Goal: Task Accomplishment & Management: Complete application form

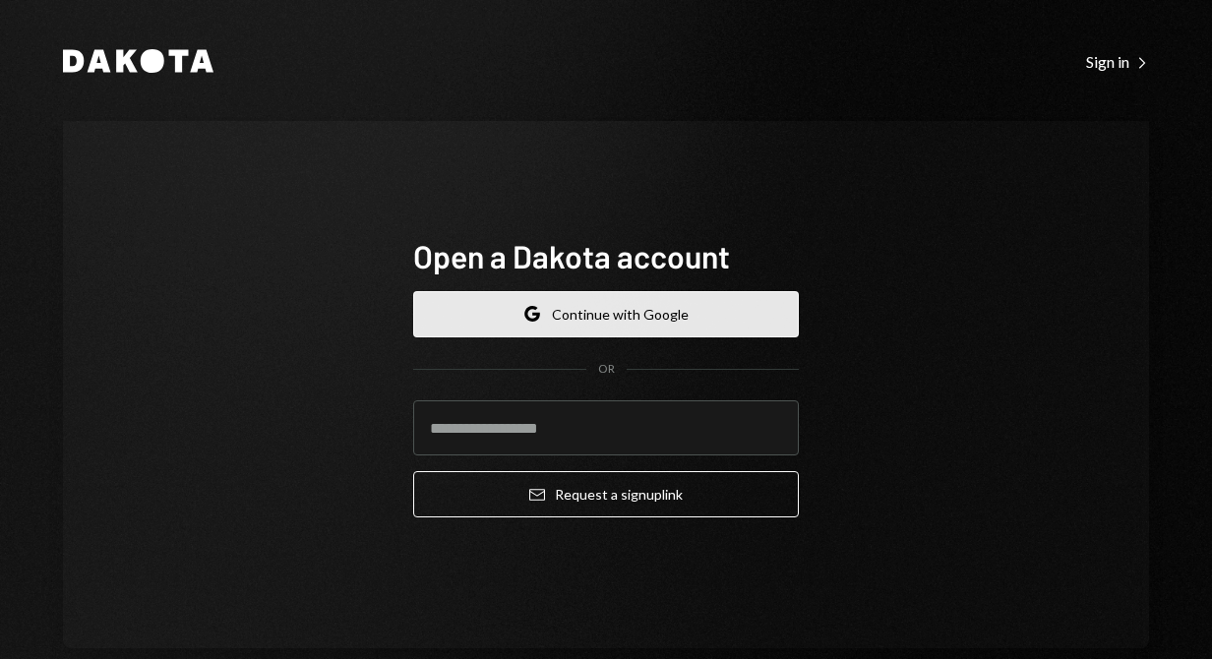
click at [559, 317] on button "Google Continue with Google" at bounding box center [606, 314] width 386 height 46
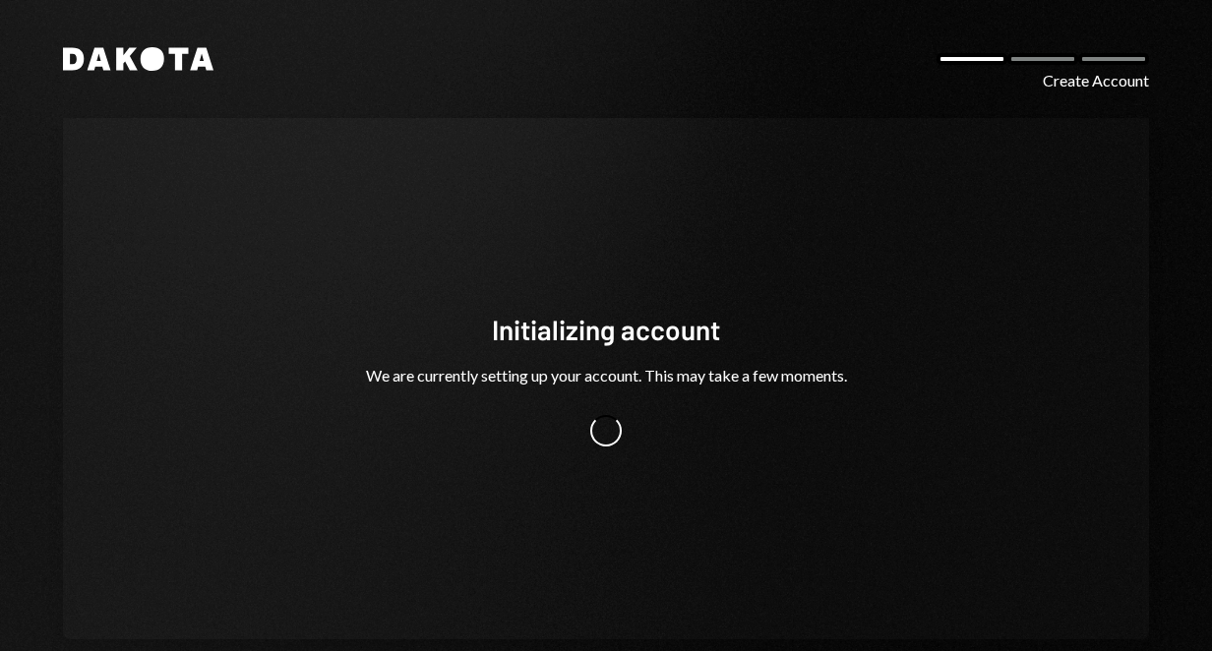
click at [1060, 77] on div "Create Account" at bounding box center [1096, 81] width 106 height 24
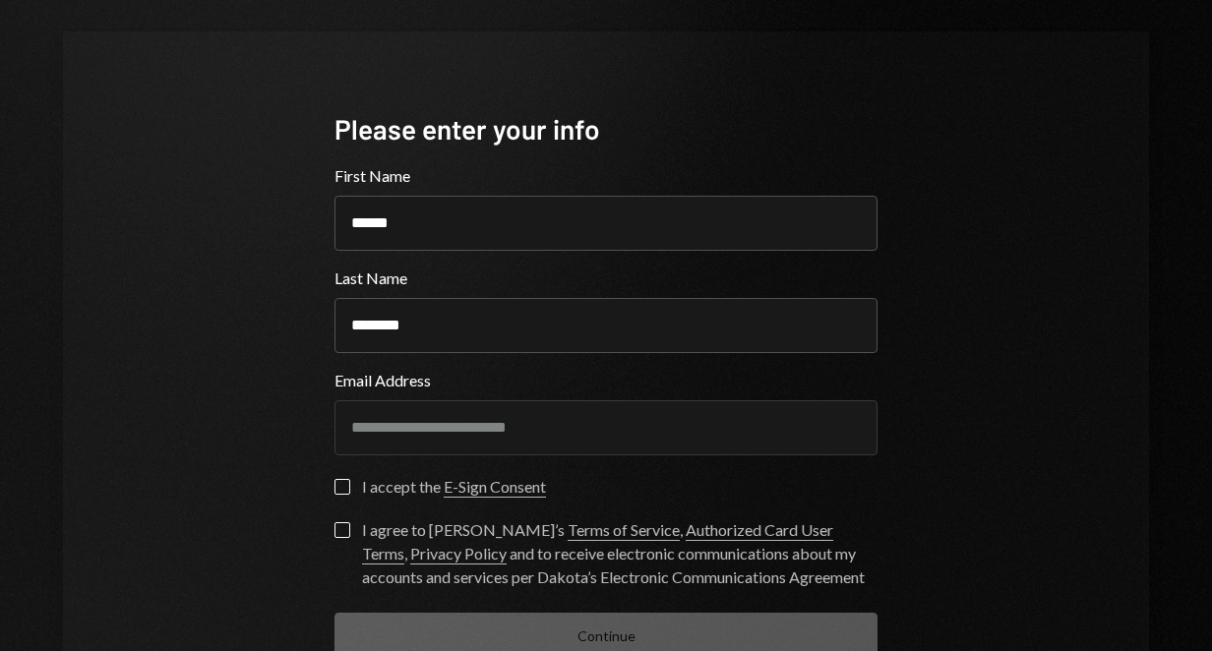
scroll to position [98, 0]
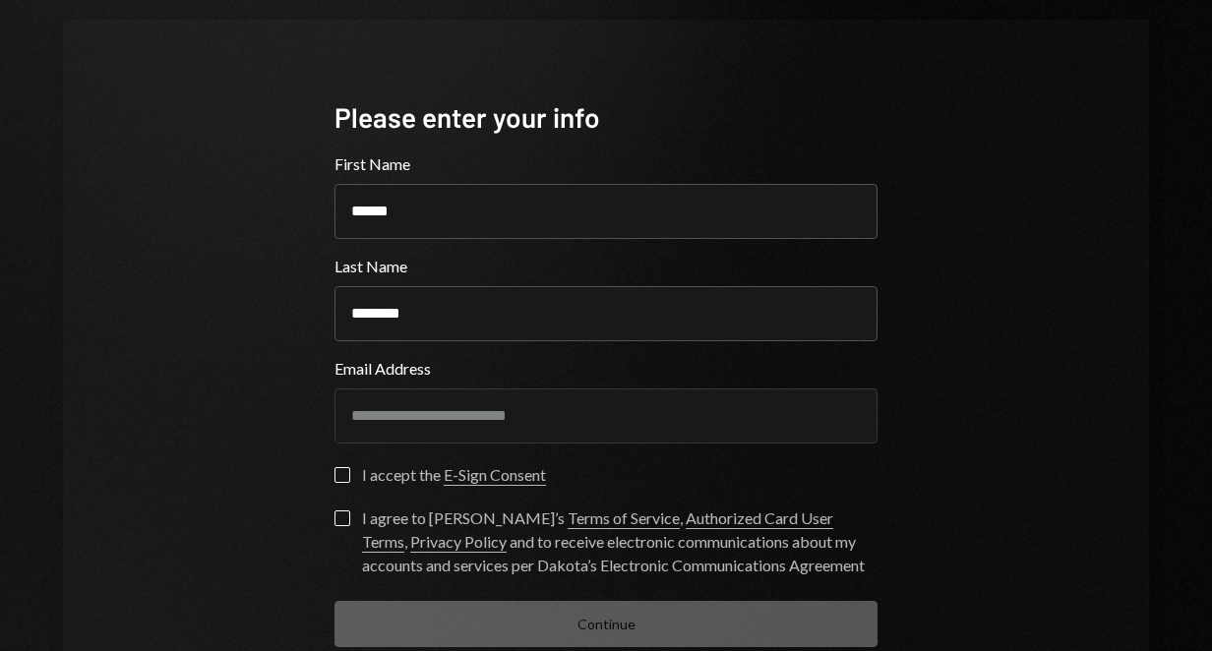
click at [488, 361] on label "Email Address" at bounding box center [606, 369] width 543 height 24
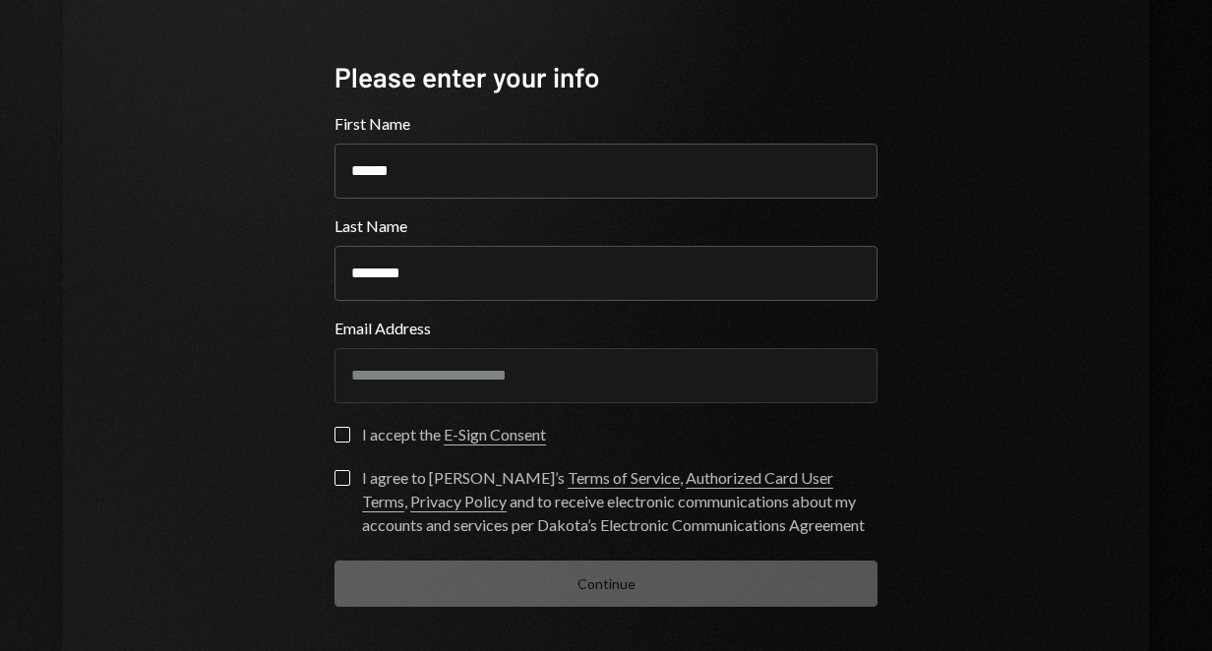
scroll to position [219, 0]
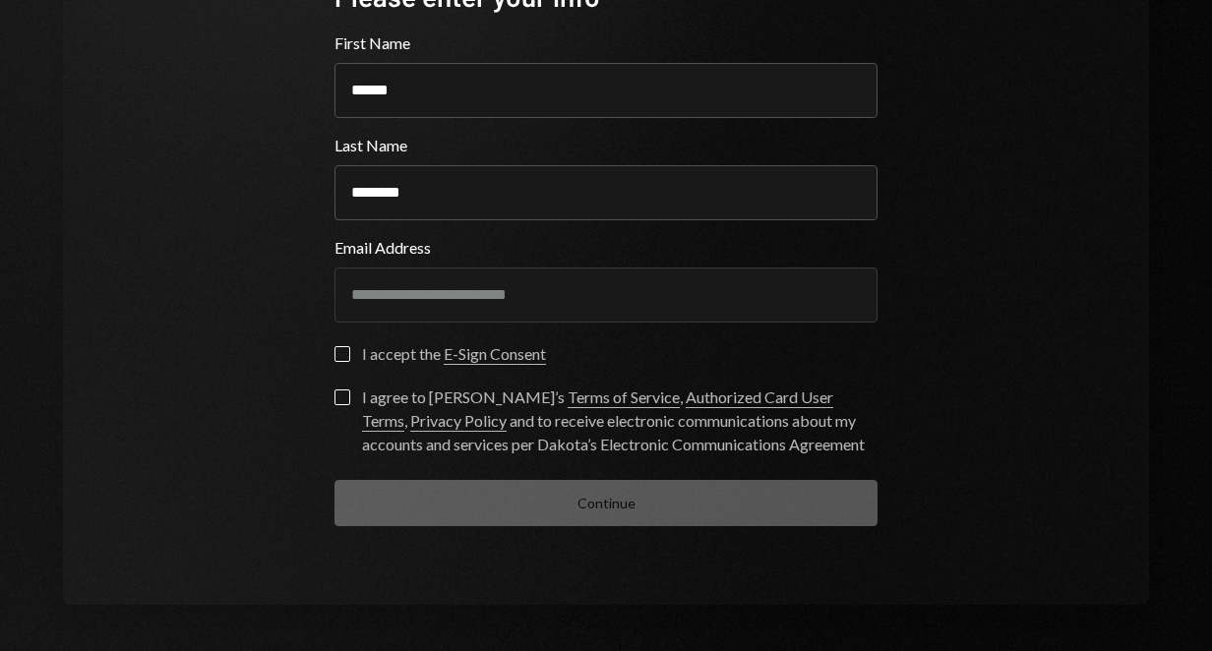
click at [343, 371] on div "I accept the E-Sign Consent" at bounding box center [606, 360] width 543 height 28
click at [338, 358] on button "I accept the E-Sign Consent" at bounding box center [343, 354] width 16 height 16
click at [350, 410] on label "I agree to Dakota’s Terms of Service , Authorized Card User Terms , Privacy Pol…" at bounding box center [606, 423] width 543 height 67
click at [350, 405] on button "I agree to Dakota’s Terms of Service , Authorized Card User Terms , Privacy Pol…" at bounding box center [343, 398] width 16 height 16
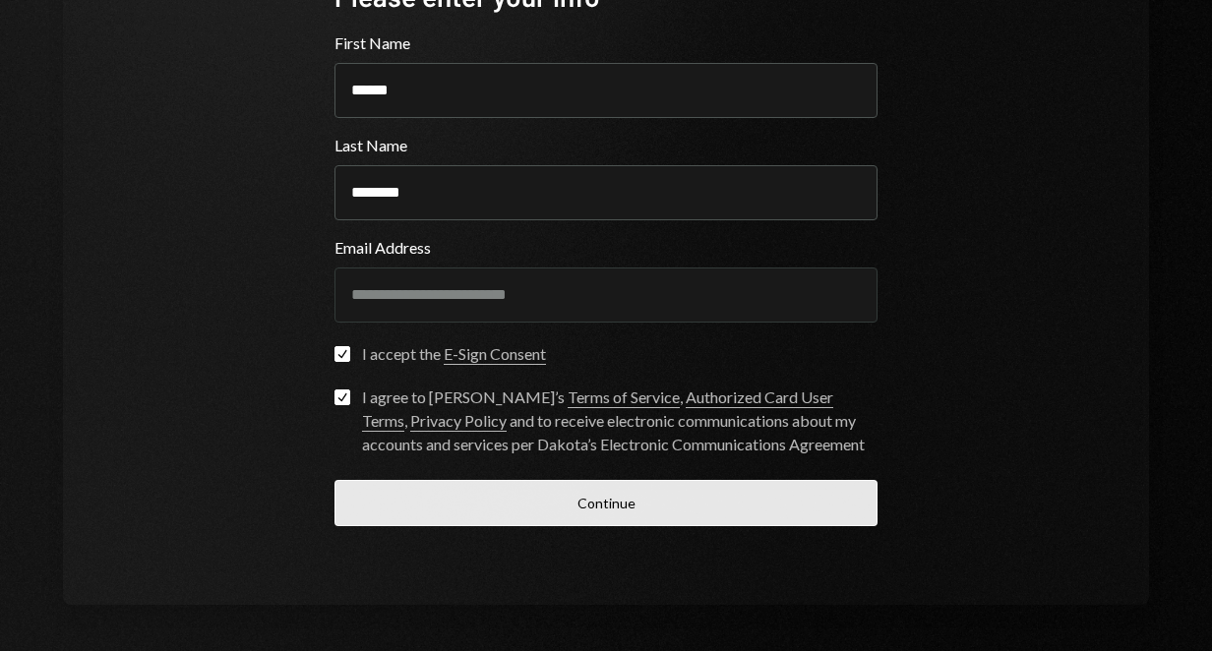
click at [481, 521] on button "Continue" at bounding box center [606, 503] width 543 height 46
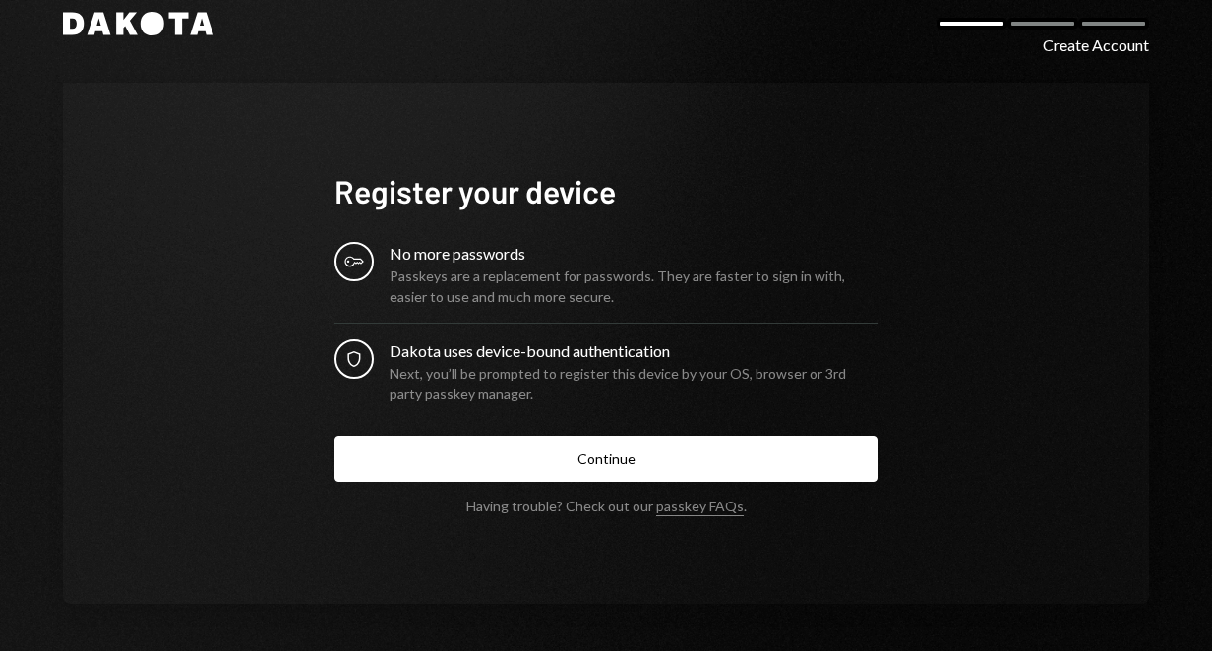
scroll to position [35, 0]
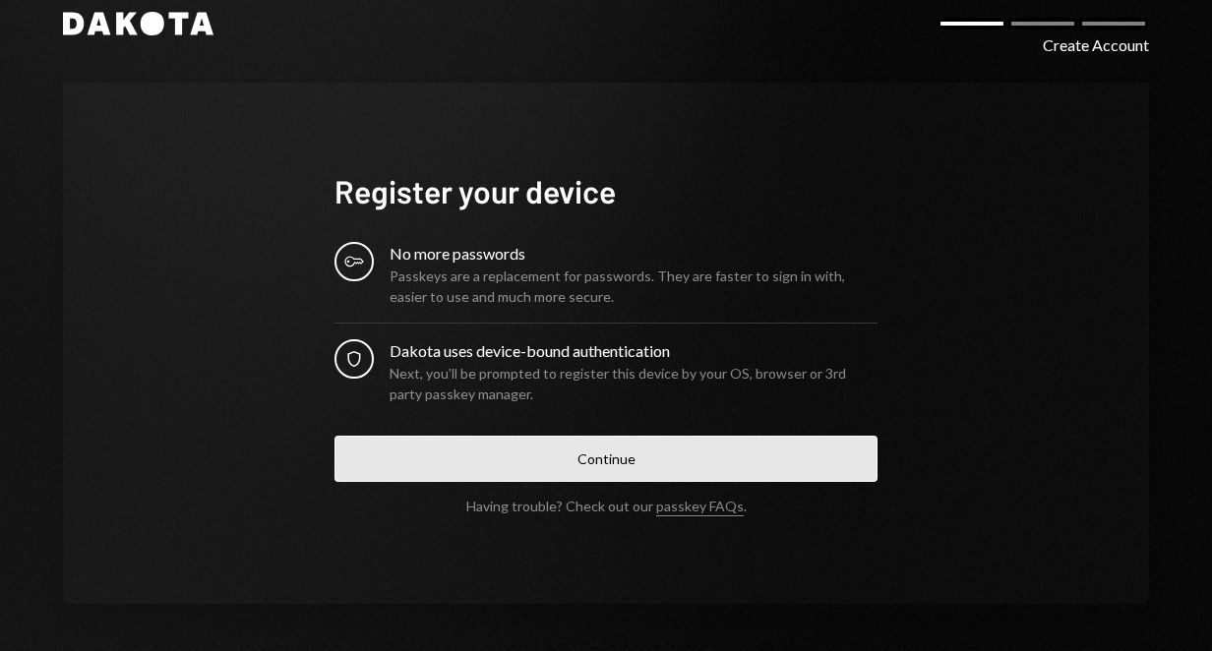
click at [487, 460] on button "Continue" at bounding box center [606, 459] width 543 height 46
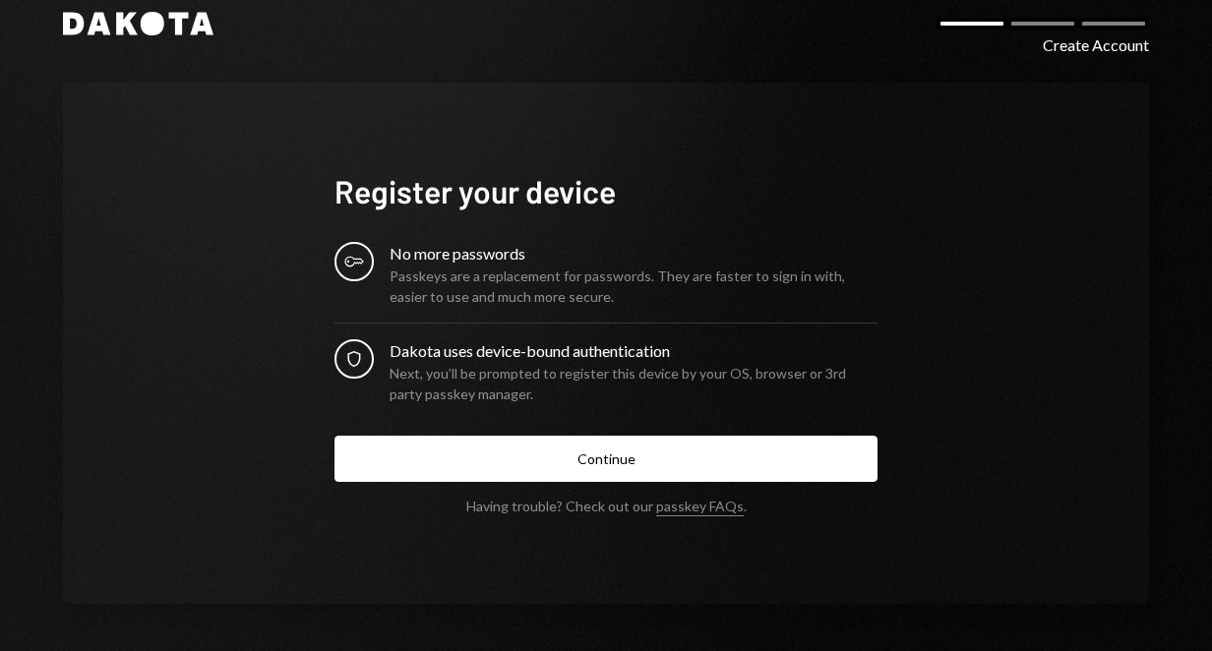
click at [498, 296] on div "Passkeys are a replacement for passwords. They are faster to sign in with, easi…" at bounding box center [634, 286] width 488 height 41
click at [541, 357] on div "Dakota uses device-bound authentication" at bounding box center [634, 351] width 488 height 24
